Goal: Task Accomplishment & Management: Complete application form

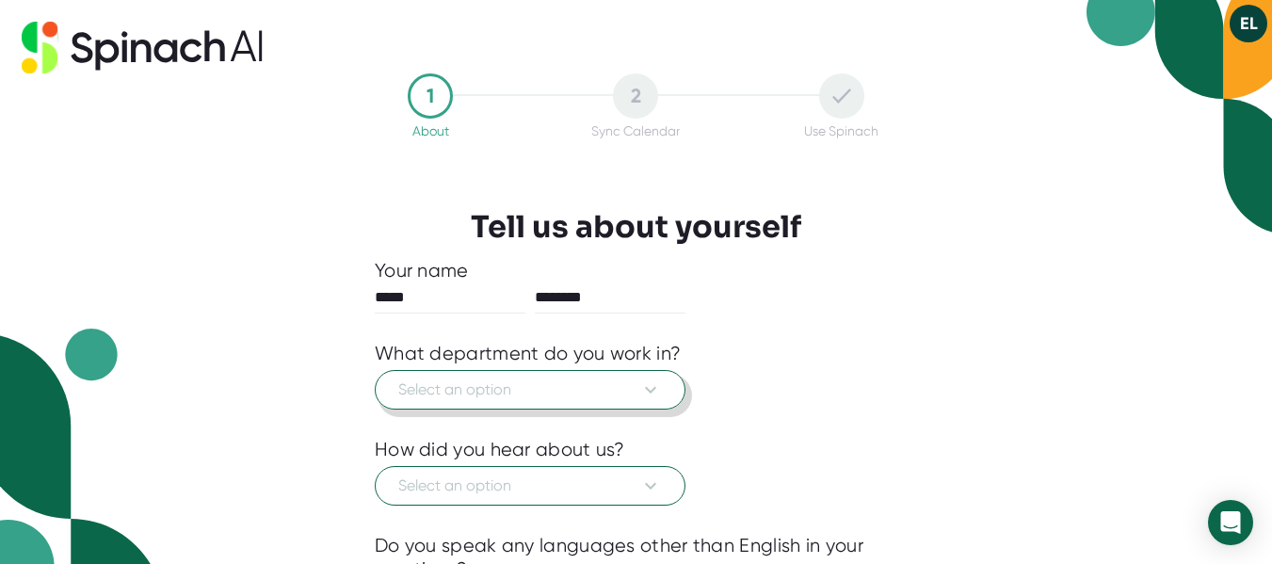
click at [626, 388] on span "Select an option" at bounding box center [530, 390] width 264 height 23
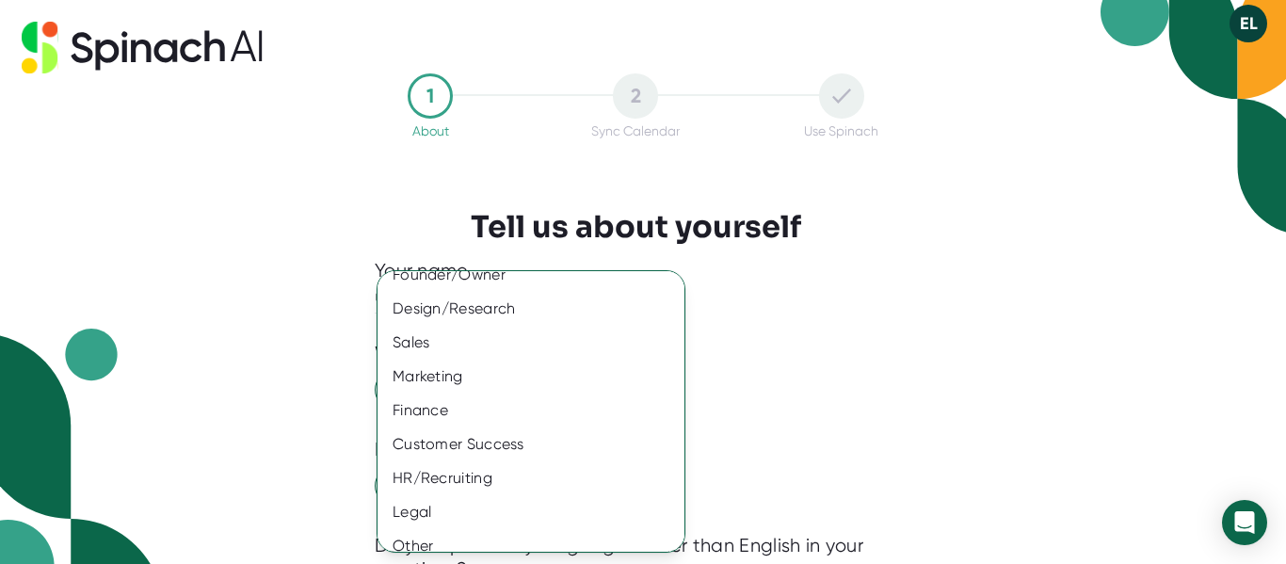
scroll to position [168, 0]
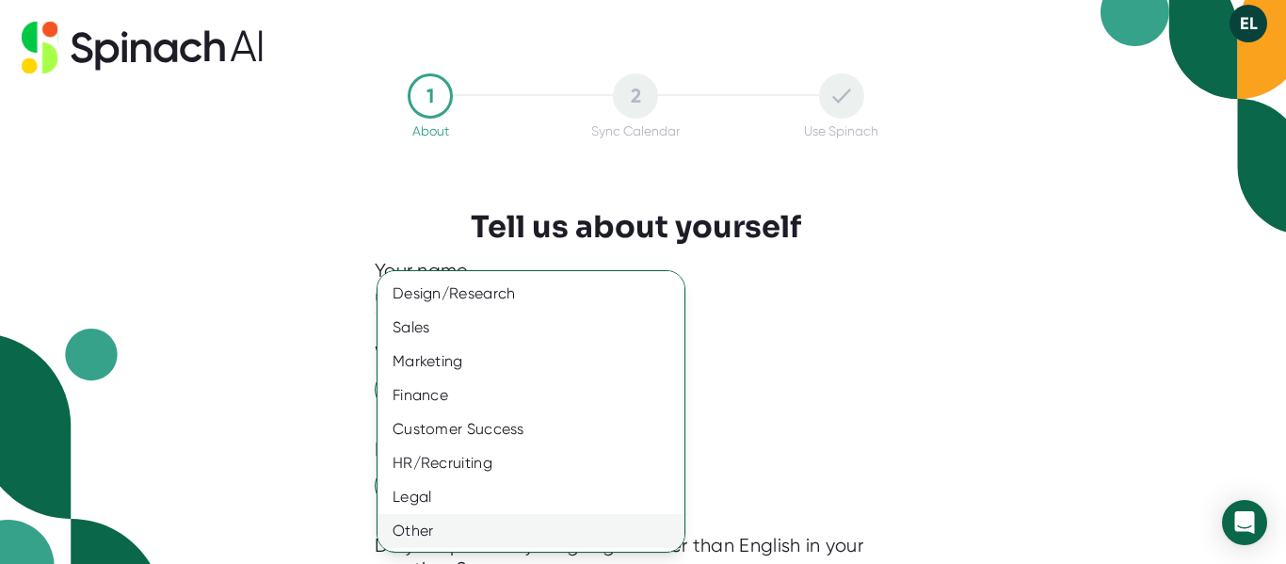
click at [588, 536] on div "Other" at bounding box center [538, 531] width 321 height 34
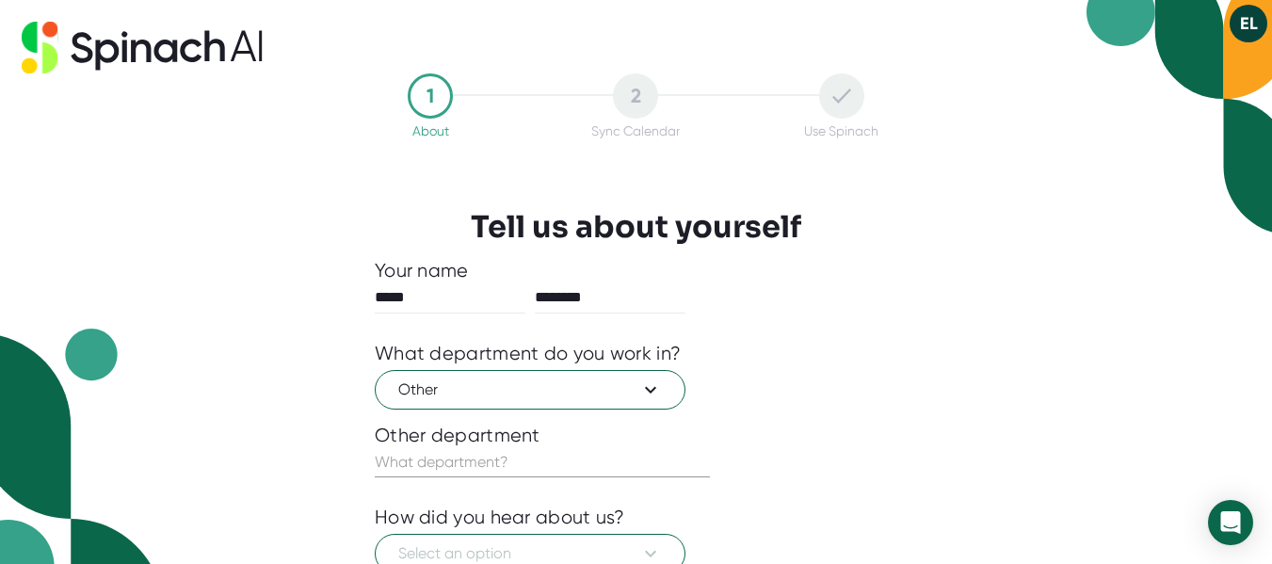
click at [588, 536] on div "Product Engineering Information Technology (IT) Operations Founder/Owner Design…" at bounding box center [636, 282] width 1272 height 564
click at [584, 470] on input "text" at bounding box center [542, 462] width 335 height 30
type input "Volunteer and Community Engagement"
click at [542, 549] on span "Select an option" at bounding box center [530, 553] width 264 height 23
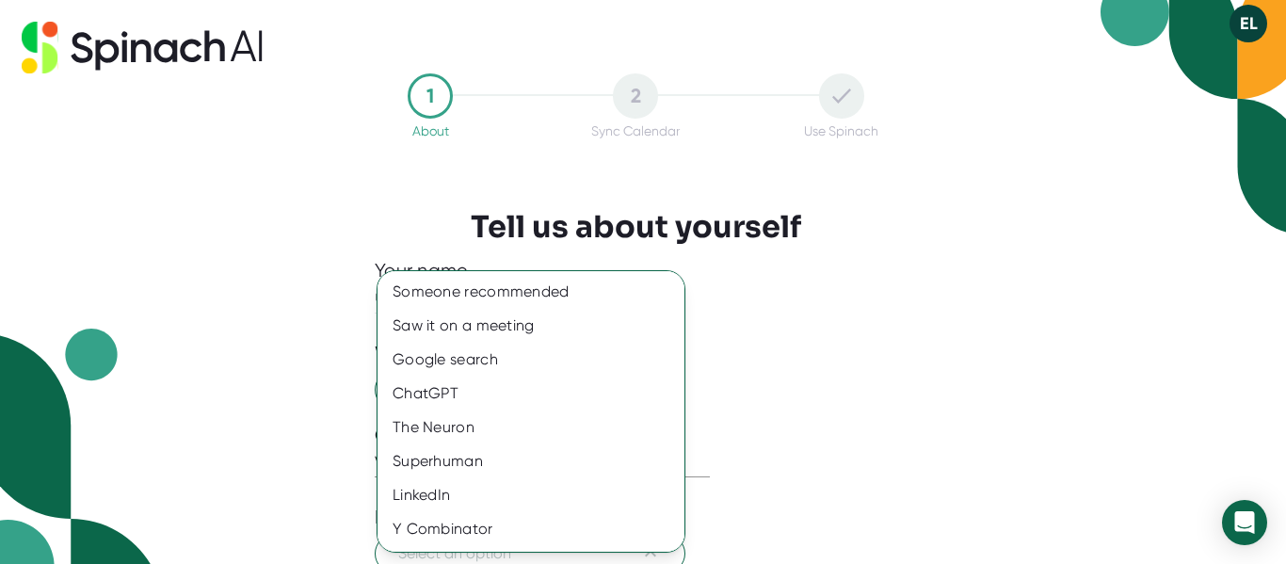
scroll to position [32, 0]
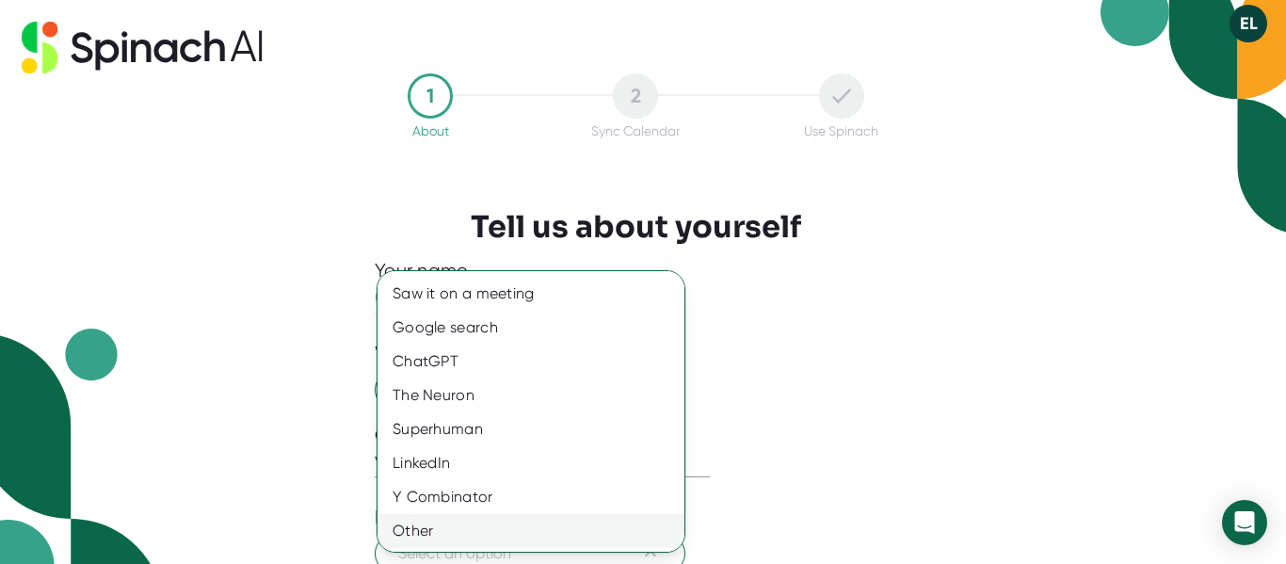
click at [415, 537] on div "Other" at bounding box center [538, 531] width 321 height 34
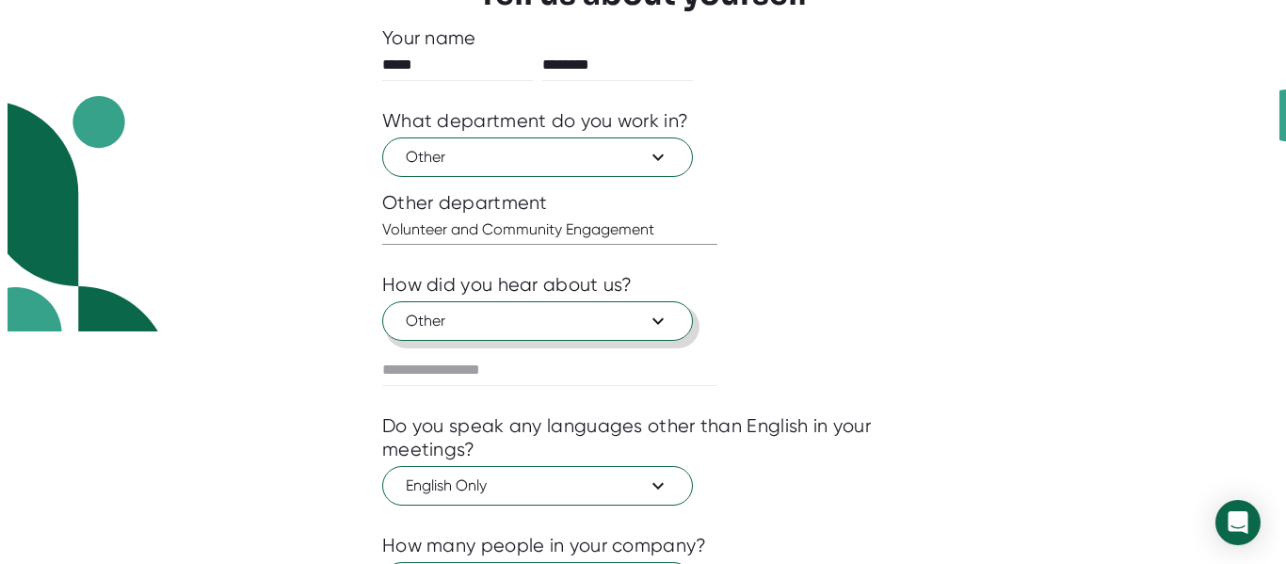
scroll to position [253, 0]
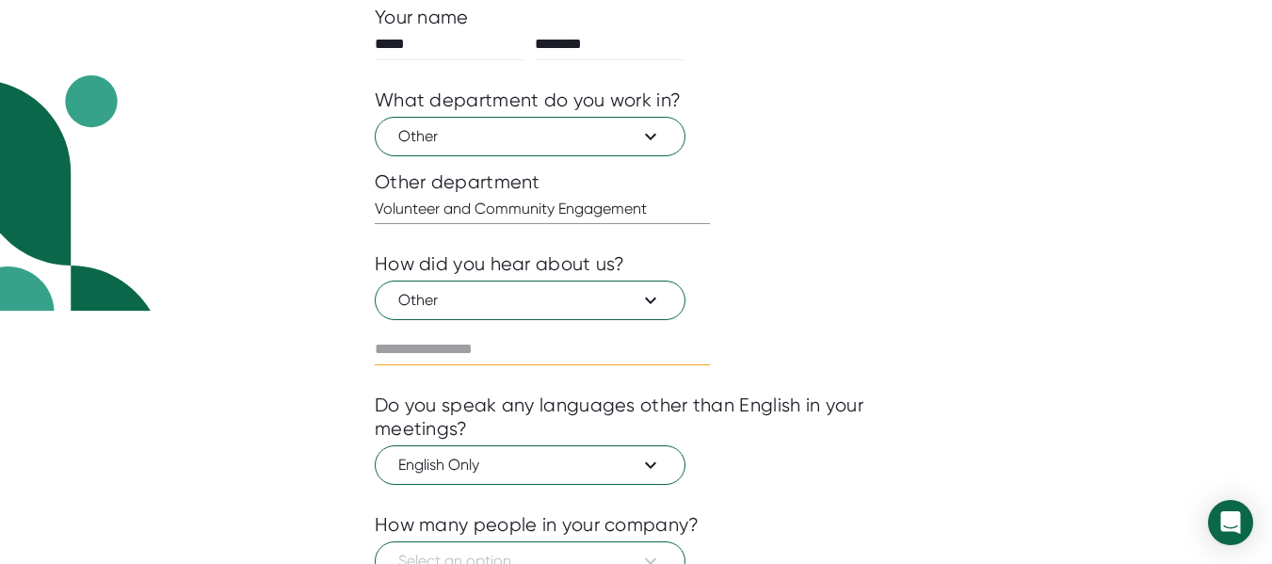
click at [504, 365] on div at bounding box center [542, 349] width 335 height 31
type input "**********"
click at [628, 553] on span "Select an option" at bounding box center [530, 561] width 264 height 23
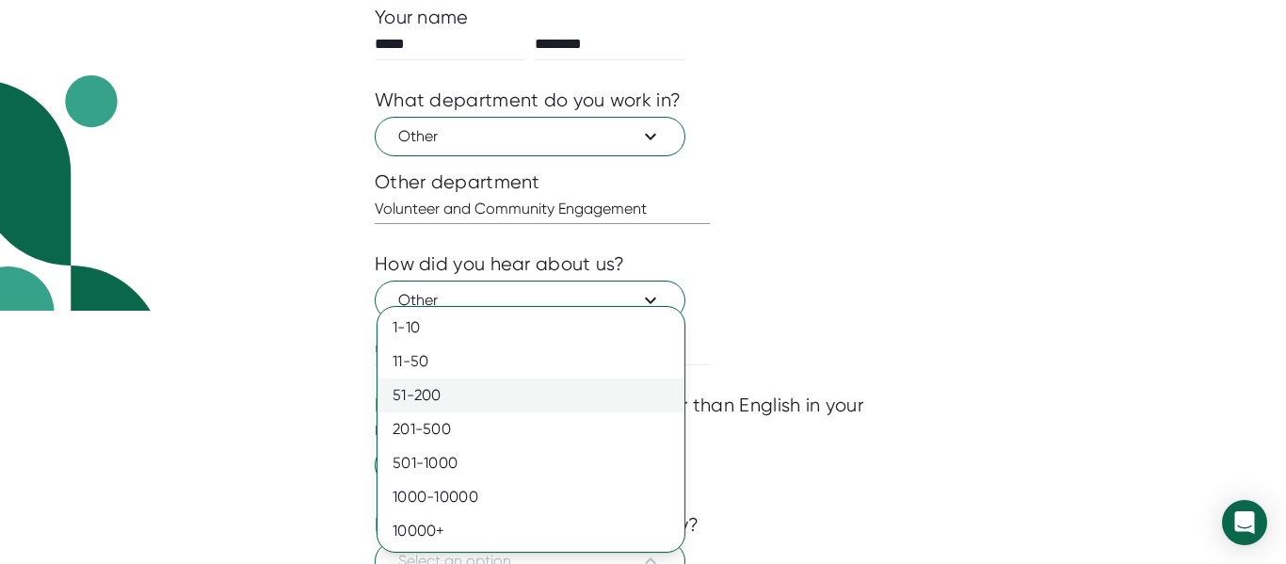
click at [435, 393] on div "51-200" at bounding box center [531, 396] width 307 height 34
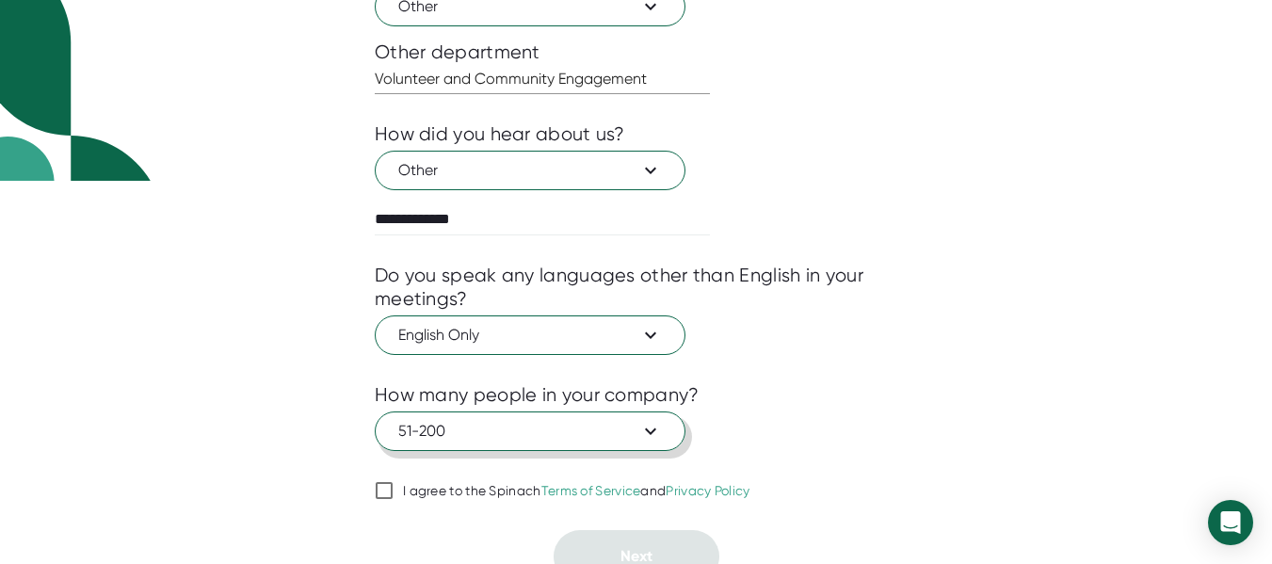
scroll to position [402, 0]
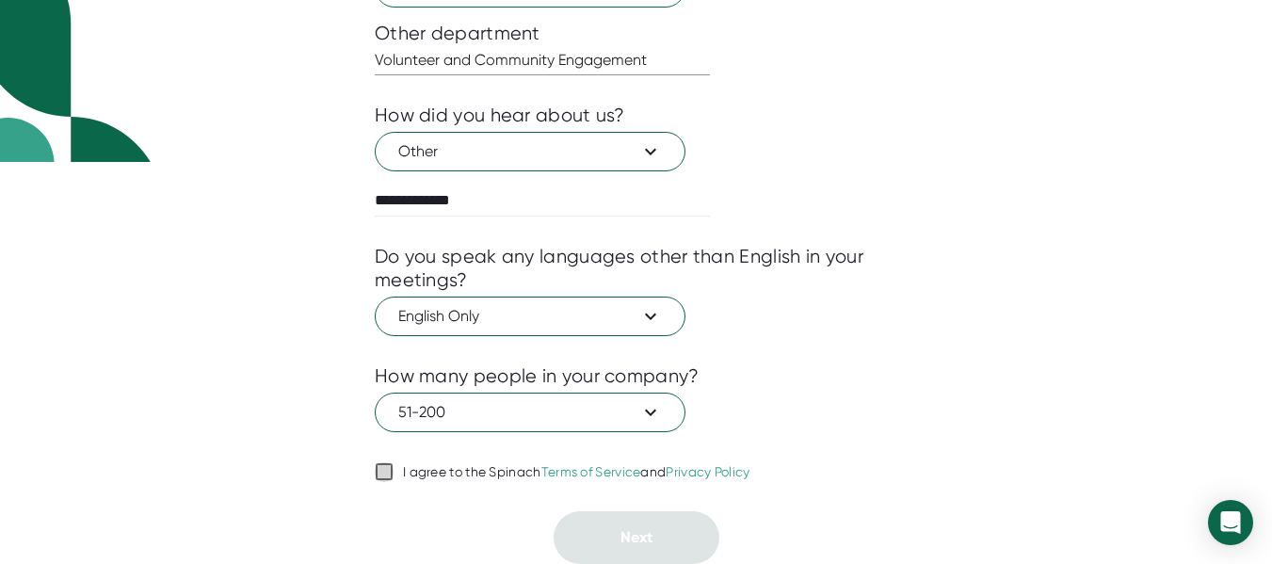
click at [385, 469] on input "I agree to the Spinach Terms of Service and Privacy Policy" at bounding box center [384, 472] width 19 height 23
checkbox input "true"
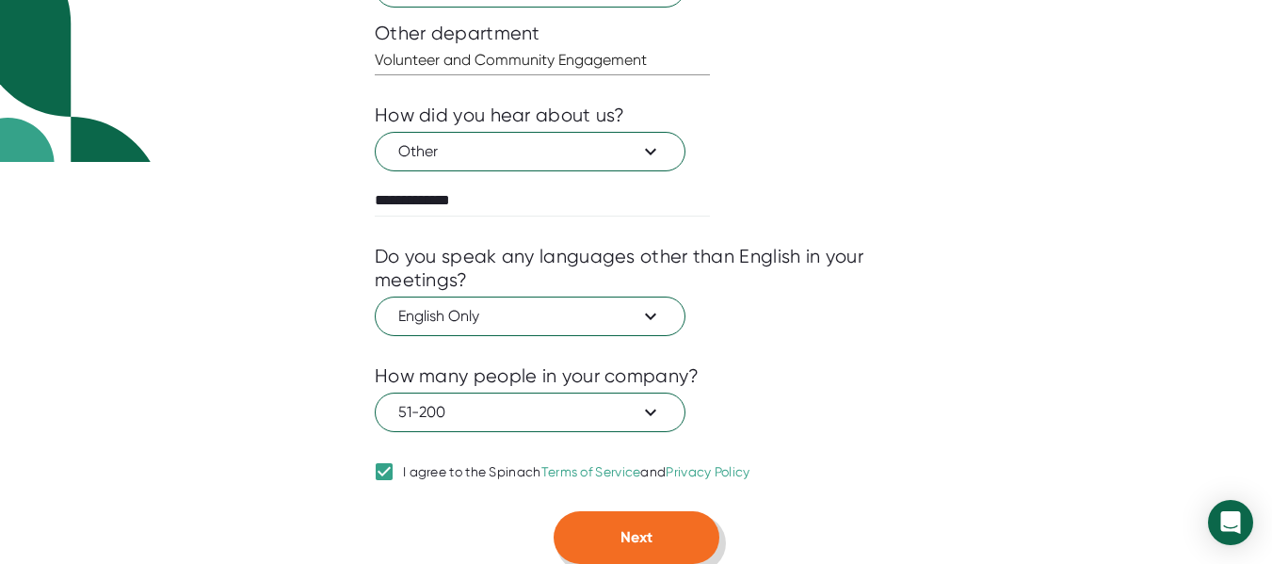
click at [654, 532] on button "Next" at bounding box center [637, 537] width 166 height 53
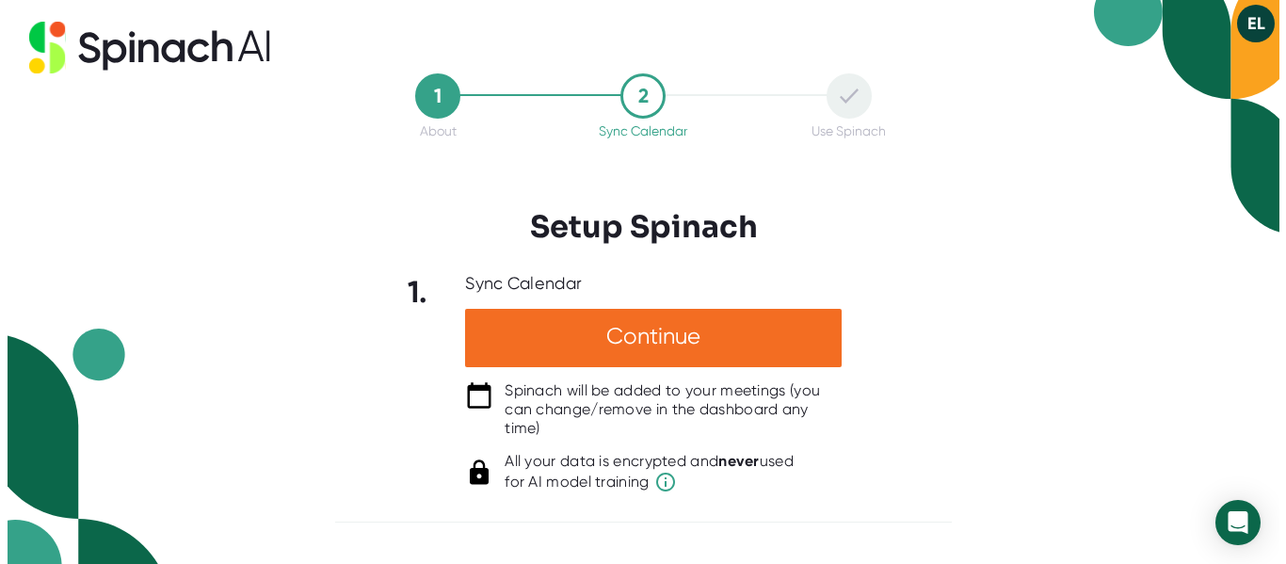
scroll to position [0, 0]
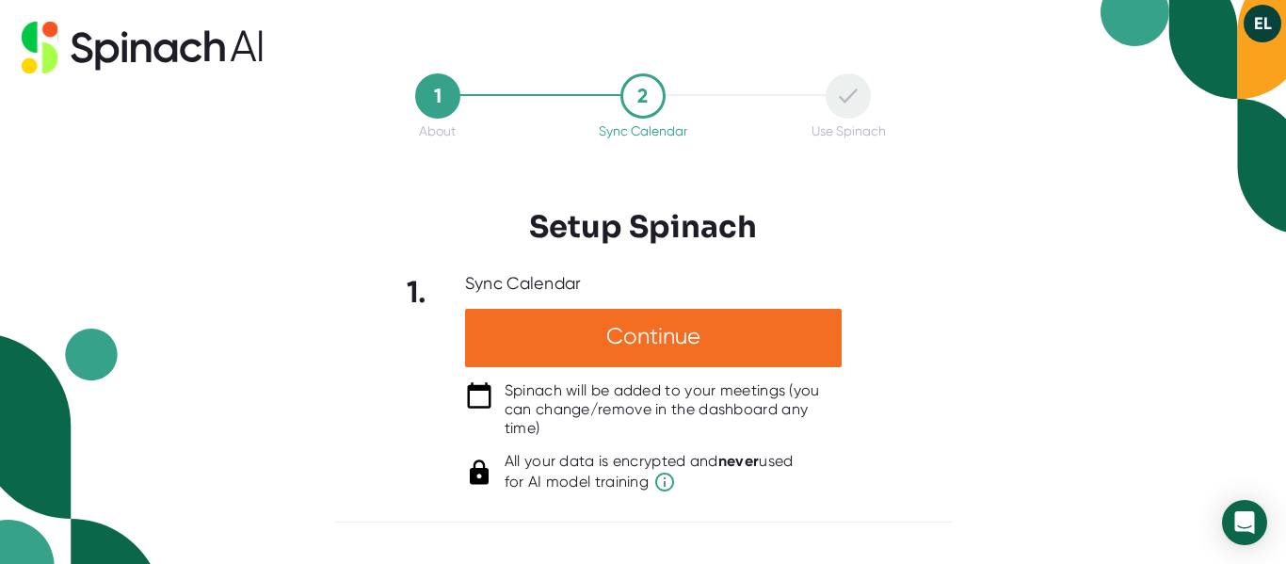
click at [894, 394] on div "1. Sync Calendar Continue Spinach will be added to your meetings (you can chang…" at bounding box center [643, 383] width 617 height 220
